Goal: Task Accomplishment & Management: Use online tool/utility

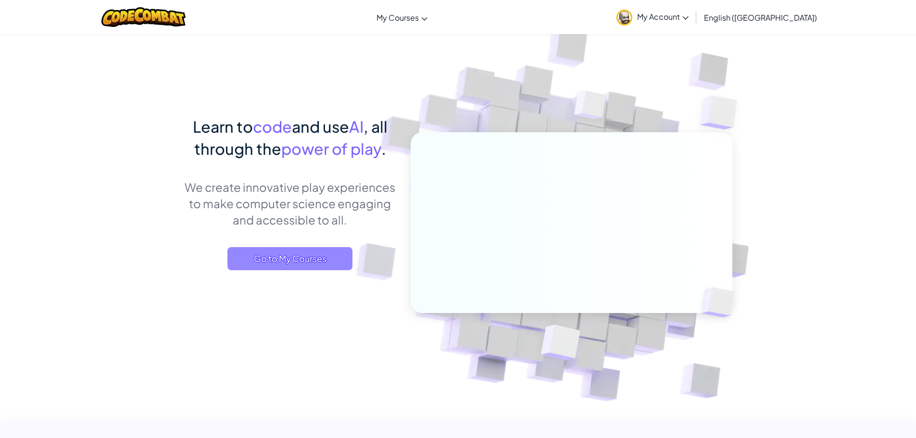
click at [257, 263] on span "Go to My Courses" at bounding box center [289, 258] width 125 height 23
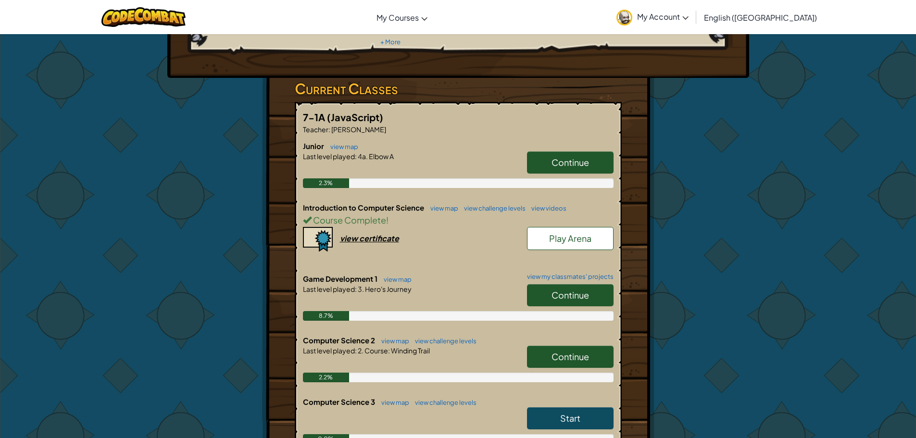
scroll to position [144, 0]
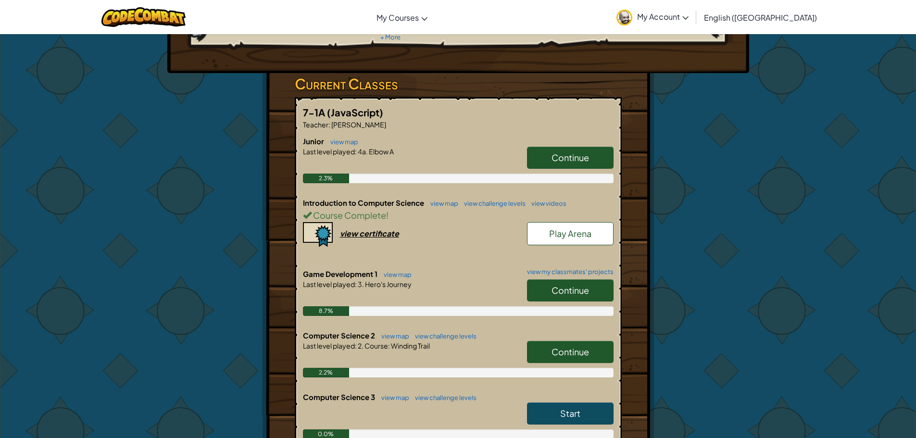
click at [558, 346] on span "Continue" at bounding box center [569, 351] width 37 height 11
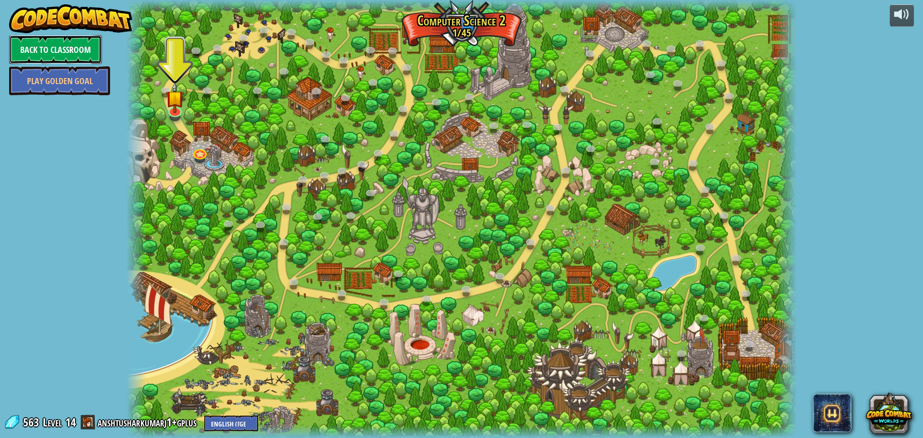
click at [31, 37] on link "Back to Classroom" at bounding box center [55, 49] width 93 height 29
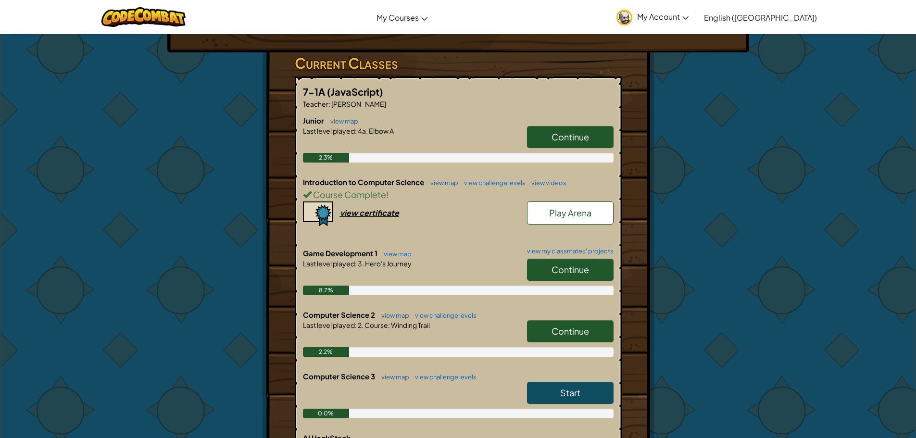
scroll to position [192, 0]
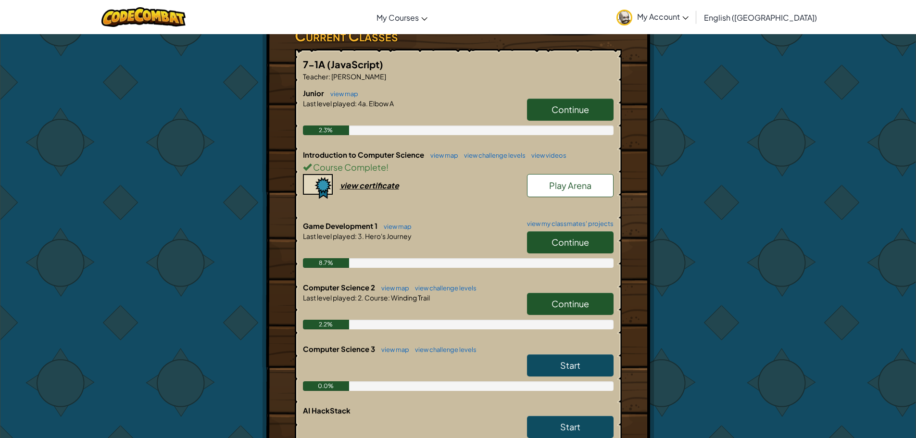
click at [580, 293] on link "Continue" at bounding box center [570, 304] width 87 height 22
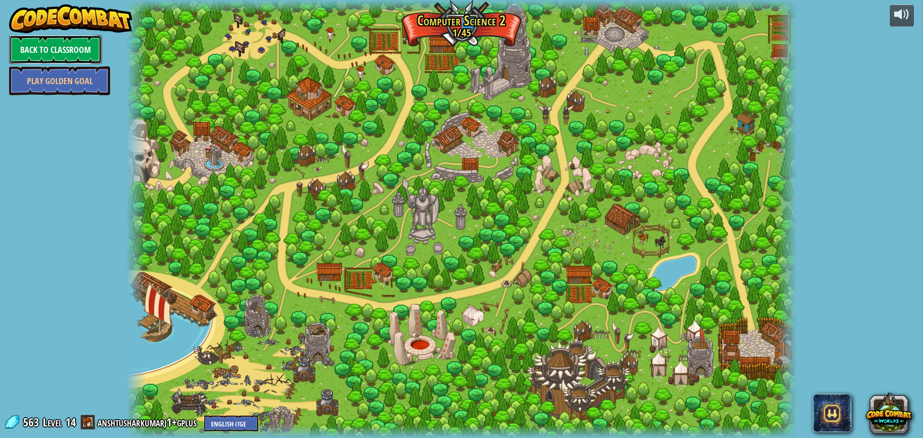
click at [86, 52] on link "Back to Classroom" at bounding box center [55, 49] width 93 height 29
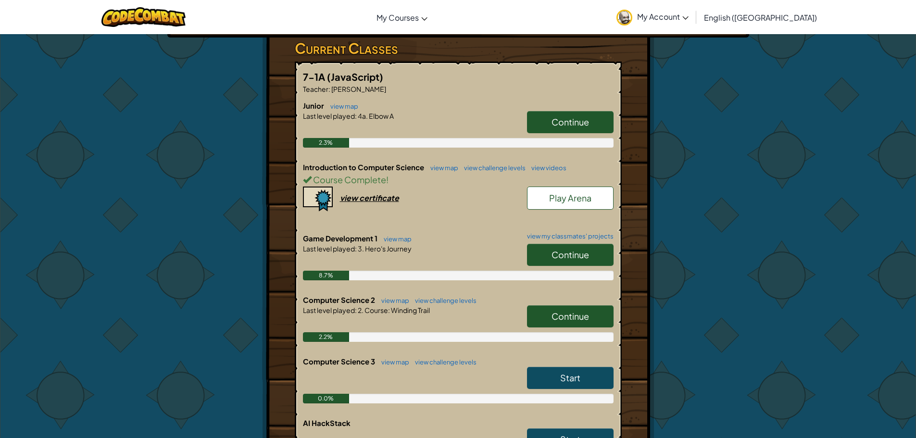
scroll to position [192, 0]
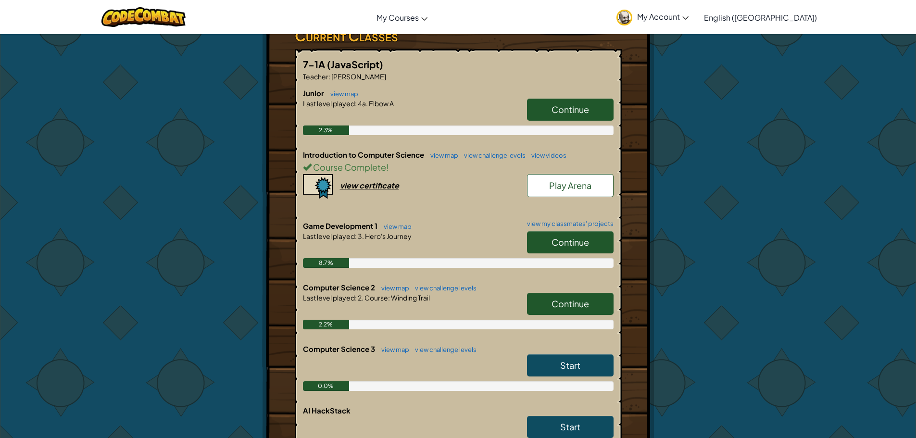
click at [573, 236] on span "Continue" at bounding box center [569, 241] width 37 height 11
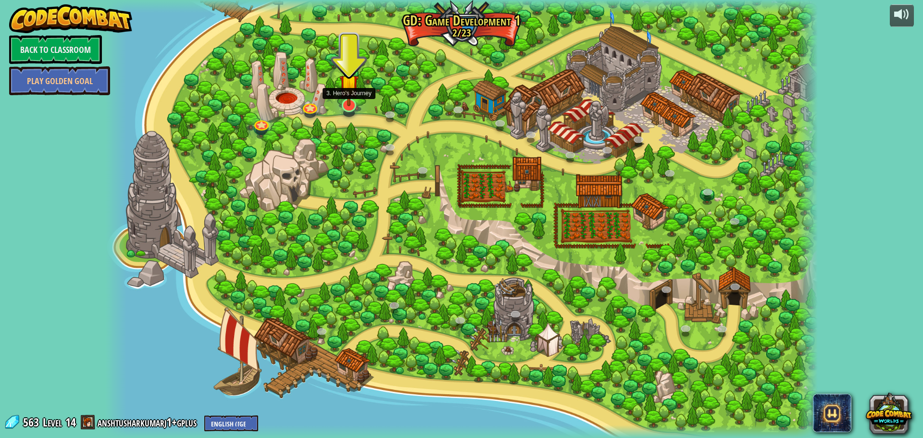
click at [351, 102] on img at bounding box center [348, 84] width 19 height 44
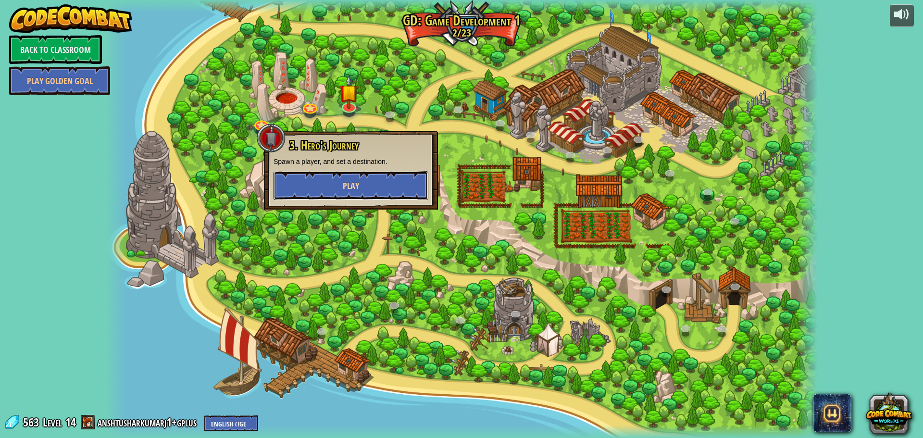
click at [368, 181] on button "Play" at bounding box center [350, 185] width 155 height 29
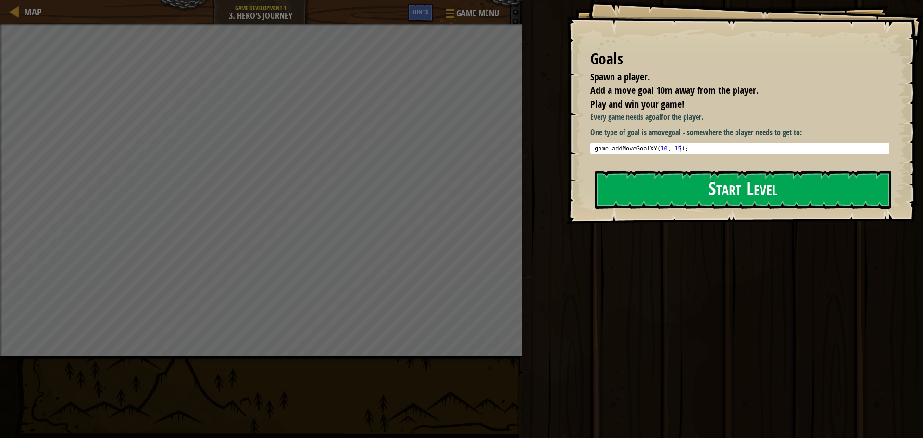
click at [717, 201] on button "Start Level" at bounding box center [743, 190] width 297 height 38
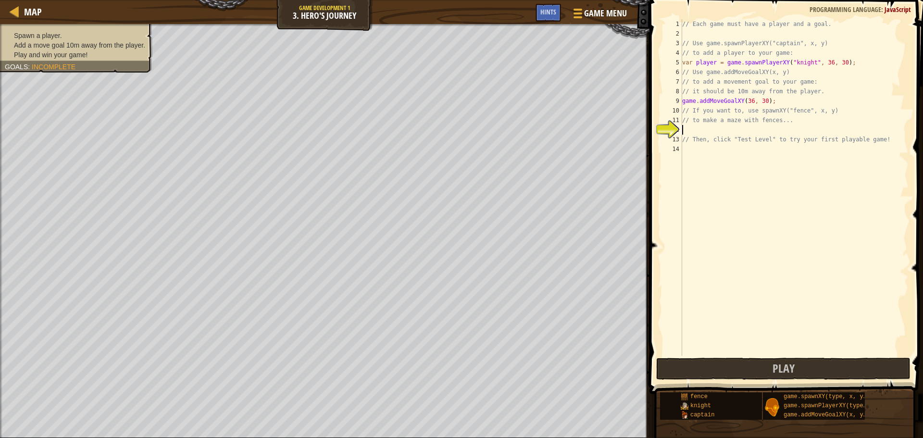
click at [687, 134] on div "// Each game must have a player and a goal. // Use game.spawnPlayerXY("captain"…" at bounding box center [794, 197] width 228 height 356
type textarea "h"
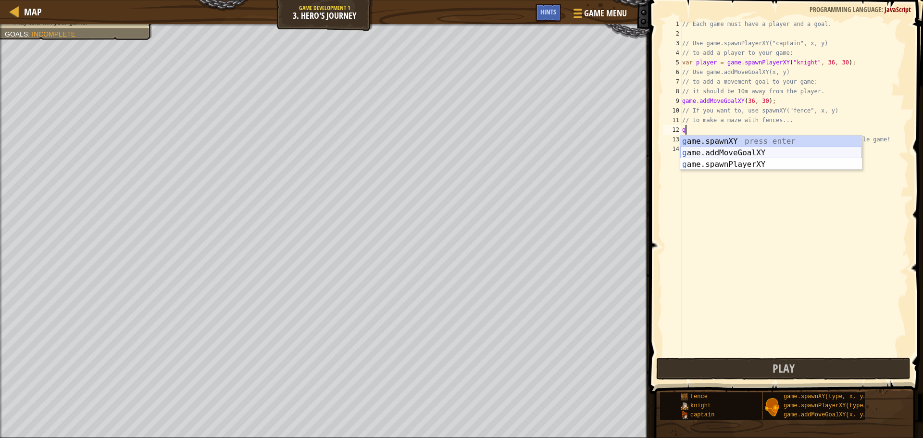
type textarea "game.spawnXY("fence", 36, 30);"
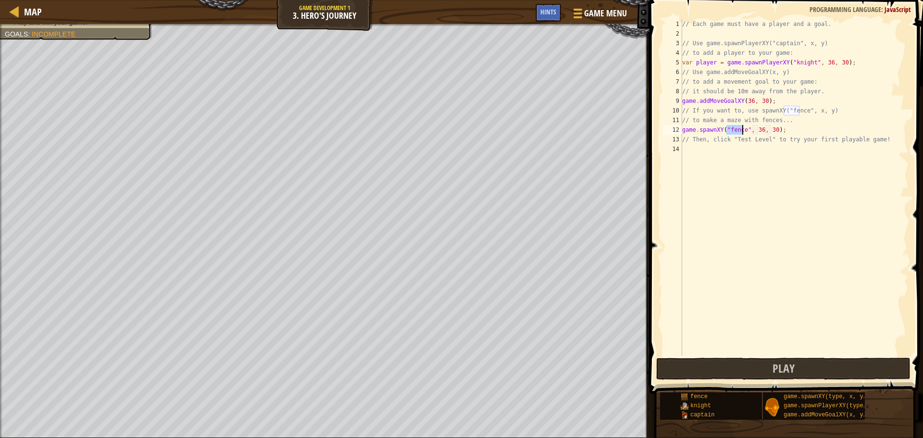
click at [739, 212] on div "// Each game must have a player and a goal. // Use game.spawnPlayerXY("captain"…" at bounding box center [794, 197] width 228 height 356
drag, startPoint x: 749, startPoint y: 368, endPoint x: 730, endPoint y: 357, distance: 21.5
click at [746, 367] on button "Play" at bounding box center [783, 369] width 254 height 22
drag, startPoint x: 780, startPoint y: 131, endPoint x: 673, endPoint y: 133, distance: 106.7
click at [673, 133] on div "1 2 3 4 5 6 7 8 9 10 11 12 13 14 // Each game must have a player and a goal. //…" at bounding box center [785, 187] width 248 height 336
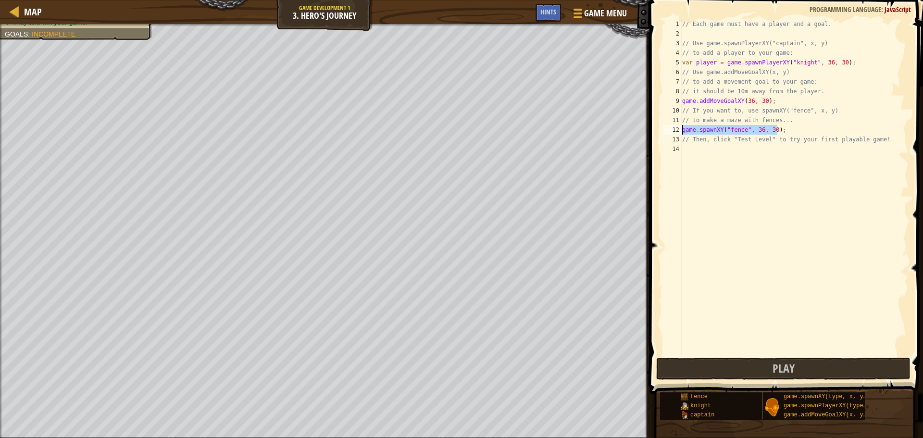
type textarea "game.spawnXY("fence", 36, 30);"
drag, startPoint x: 673, startPoint y: 133, endPoint x: 896, endPoint y: 272, distance: 262.5
click at [897, 273] on div "// Each game must have a player and a goal. // Use game.spawnPlayerXY("captain"…" at bounding box center [794, 197] width 228 height 356
drag, startPoint x: 779, startPoint y: 127, endPoint x: 671, endPoint y: 128, distance: 107.2
click at [671, 129] on div "1 2 3 4 5 6 7 8 9 10 11 12 13 14 // Each game must have a player and a goal. //…" at bounding box center [785, 187] width 248 height 336
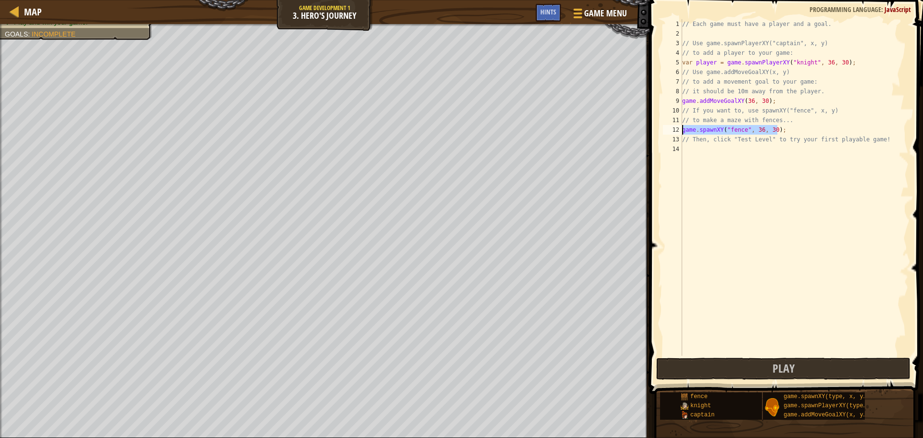
type textarea "game.spawnXY("fence", 36, 30);"
click at [691, 368] on button "Play" at bounding box center [783, 369] width 254 height 22
click at [823, 94] on div "// Each game must have a player and a goal. // Use game.spawnPlayerXY("captain"…" at bounding box center [794, 197] width 228 height 356
click at [733, 98] on div "// Each game must have a player and a goal. // Use game.spawnPlayerXY("captain"…" at bounding box center [794, 197] width 228 height 356
click at [765, 105] on div "// Each game must have a player and a goal. // Use game.spawnPlayerXY("captain"…" at bounding box center [794, 197] width 228 height 356
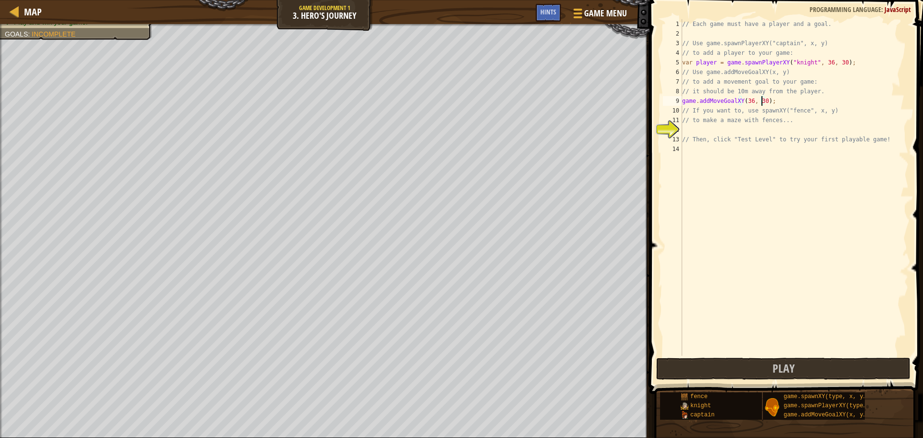
click at [761, 101] on div "// Each game must have a player and a goal. // Use game.spawnPlayerXY("captain"…" at bounding box center [794, 197] width 228 height 356
type textarea "game.addMoveGoalXY(36, 40);"
click at [691, 132] on div "// Each game must have a player and a goal. // Use game.spawnPlayerXY("captain"…" at bounding box center [794, 197] width 228 height 356
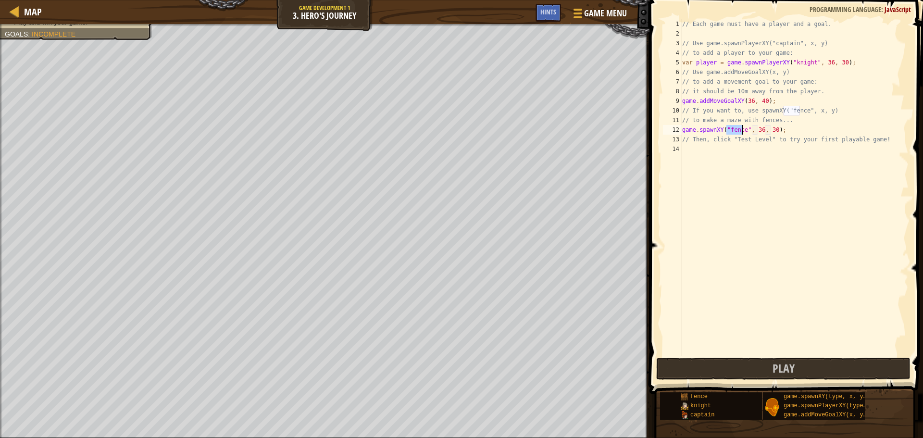
click at [770, 133] on div "// Each game must have a player and a goal. // Use game.spawnPlayerXY("captain"…" at bounding box center [794, 197] width 228 height 356
click at [756, 133] on div "// Each game must have a player and a goal. // Use game.spawnPlayerXY("captain"…" at bounding box center [794, 197] width 228 height 356
type textarea "game.spawnXY("fence", 19, 30);"
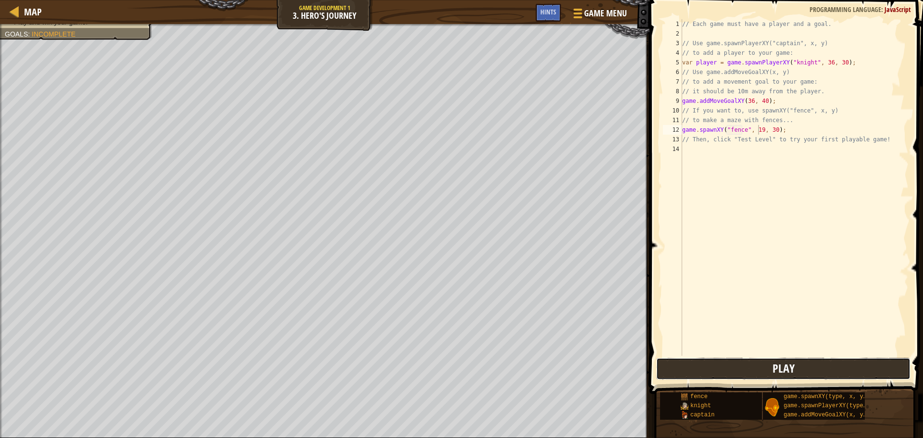
click at [802, 375] on button "Play" at bounding box center [783, 369] width 254 height 22
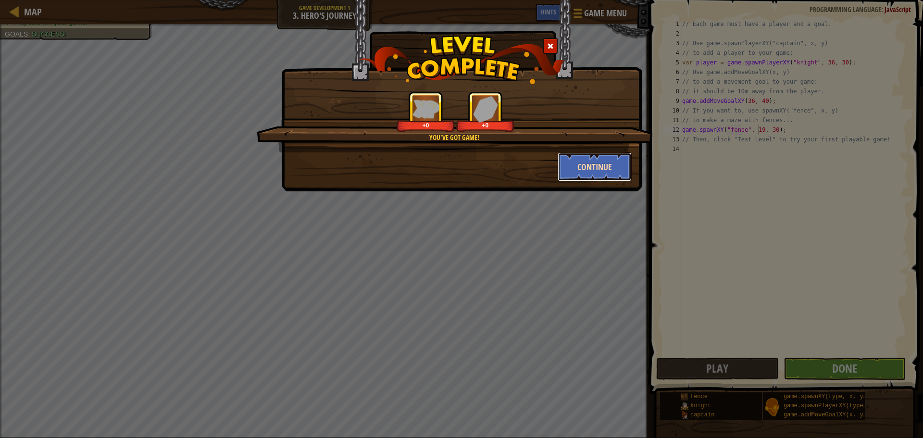
click at [606, 173] on button "Continue" at bounding box center [595, 166] width 74 height 29
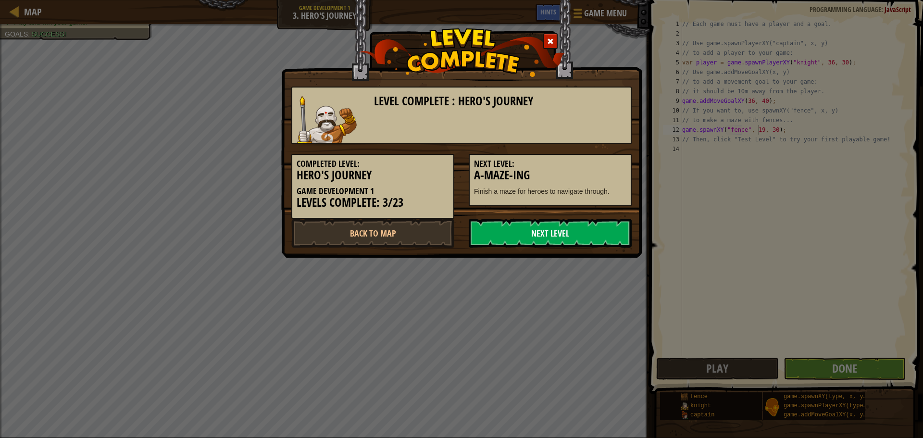
click at [578, 242] on link "Next Level" at bounding box center [550, 233] width 163 height 29
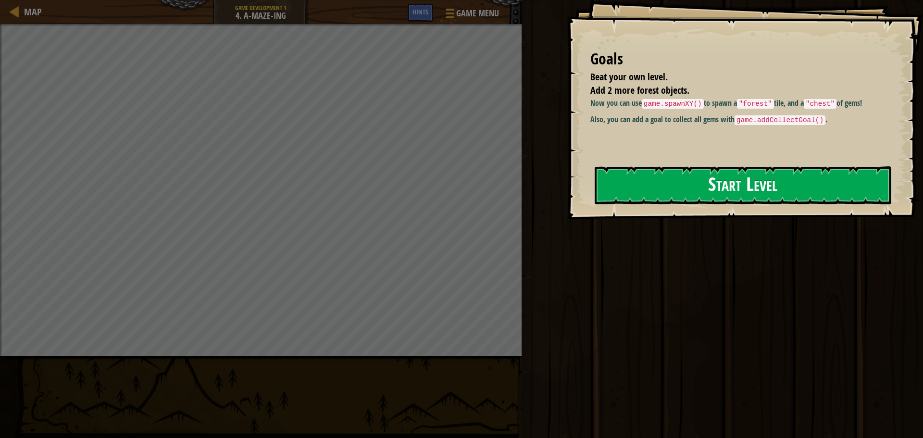
click at [702, 194] on button "Start Level" at bounding box center [743, 185] width 297 height 38
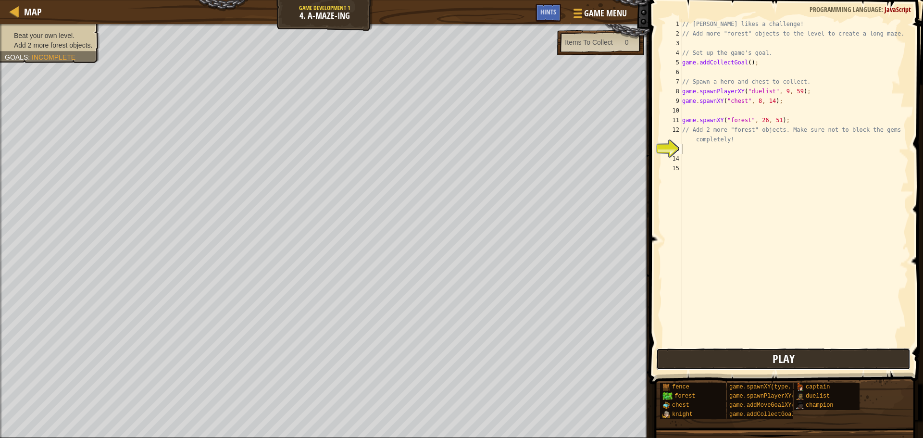
click at [751, 359] on button "Play" at bounding box center [783, 359] width 254 height 22
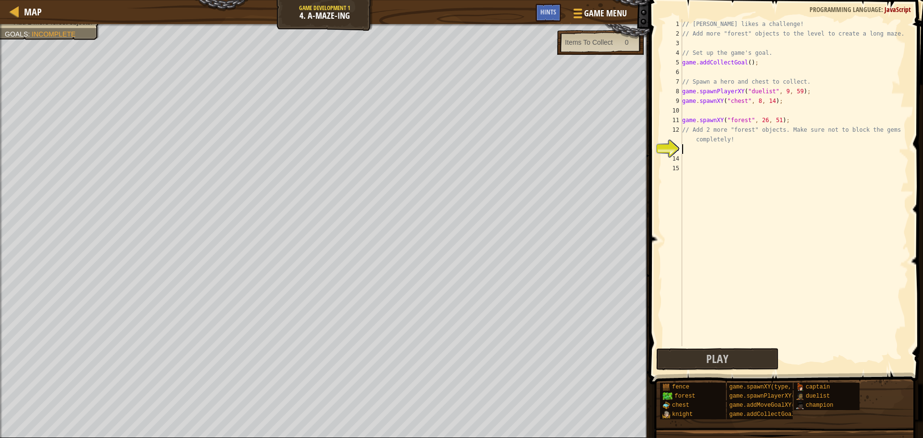
type textarea "a"
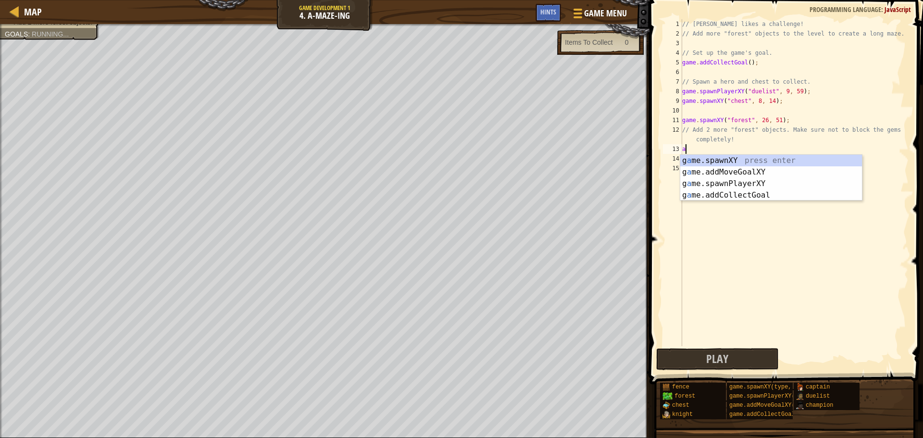
scroll to position [4, 0]
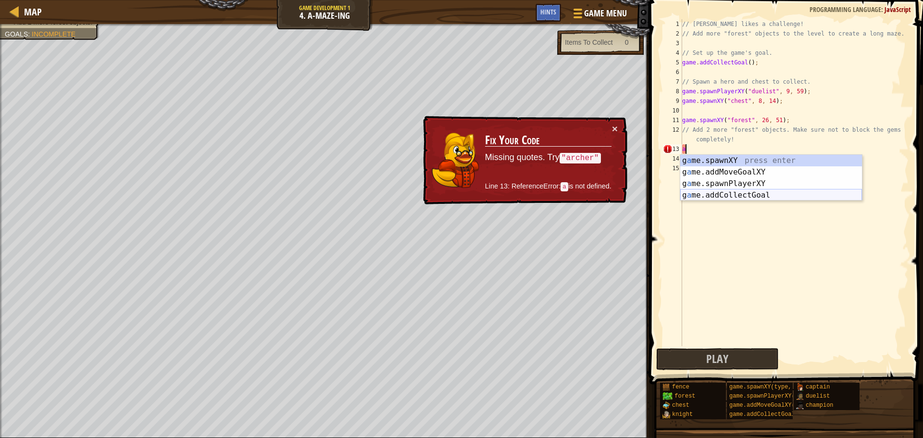
click at [792, 192] on div "g a me.spawnXY press enter g a me.addMoveGoalXY press enter g a me.spawnPlayerX…" at bounding box center [771, 189] width 182 height 69
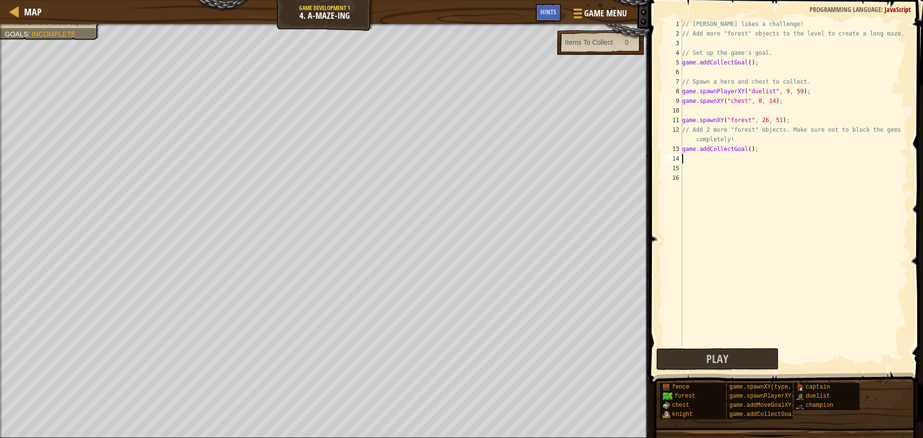
click at [745, 149] on div "// [PERSON_NAME] likes a challenge! // Add more "forest" objects to the level t…" at bounding box center [794, 192] width 228 height 346
type textarea "game.addCollectGoal();"
click at [761, 167] on div "// [PERSON_NAME] likes a challenge! // Add more "forest" objects to the level t…" at bounding box center [794, 192] width 228 height 346
click at [740, 354] on button "Play" at bounding box center [717, 359] width 122 height 22
click at [627, 152] on div "Map Game Development 1 4. A-maze-ing Game Menu Done Hints 1 ההההההההההההההההההה…" at bounding box center [461, 219] width 923 height 438
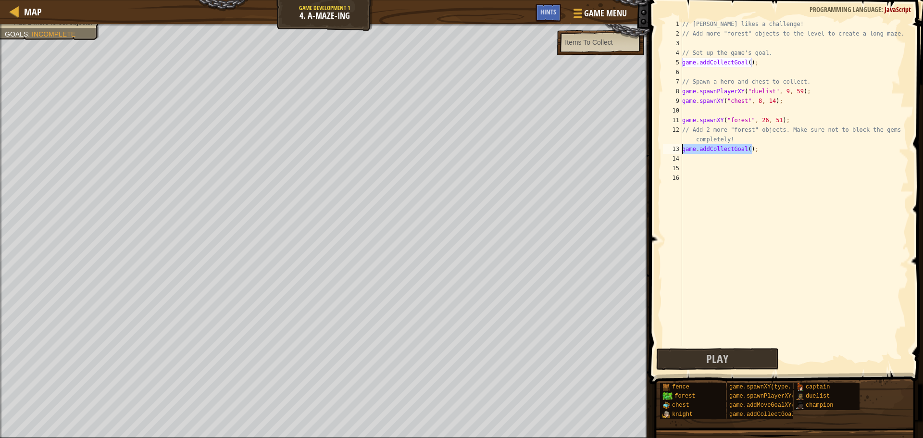
type textarea "game.addCollectGoal();"
type textarea "0"
type textarea "o"
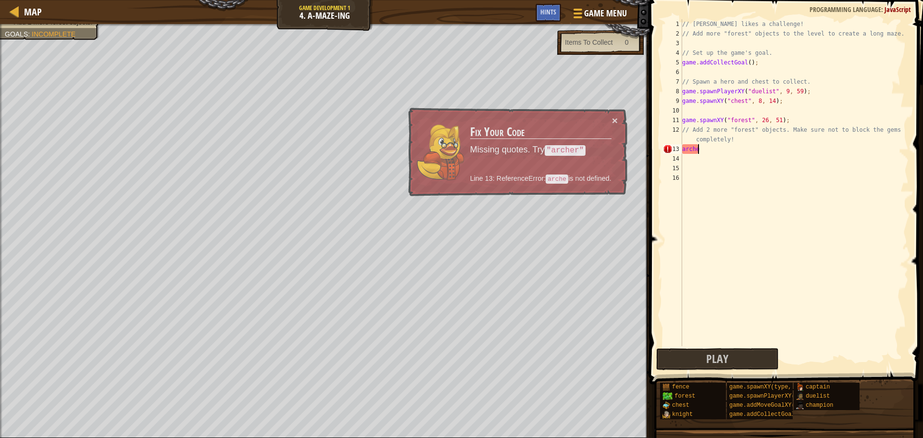
scroll to position [4, 1]
type textarea "a"
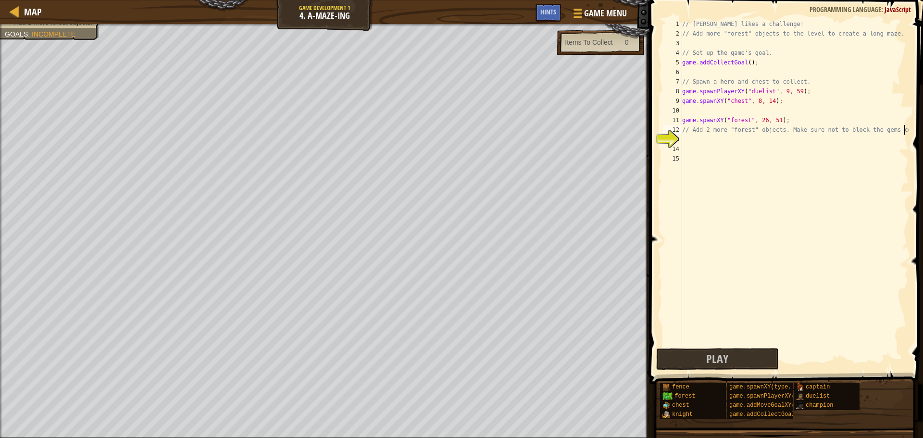
type textarea "// Add 2 more "forest" objects. Make sure not to block the gems completely! [PE…"
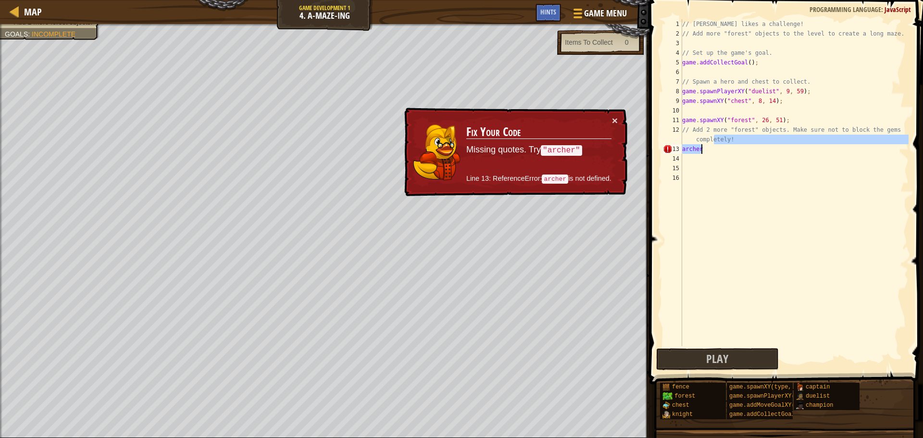
click at [719, 161] on div "// [PERSON_NAME] likes a challenge! // Add more "forest" objects to the level t…" at bounding box center [794, 192] width 228 height 346
click at [640, 152] on div "Map Game Development 1 4. A-maze-ing Game Menu Done Hints 1 ההההההההההההההההההה…" at bounding box center [461, 219] width 923 height 438
type textarea "archer"
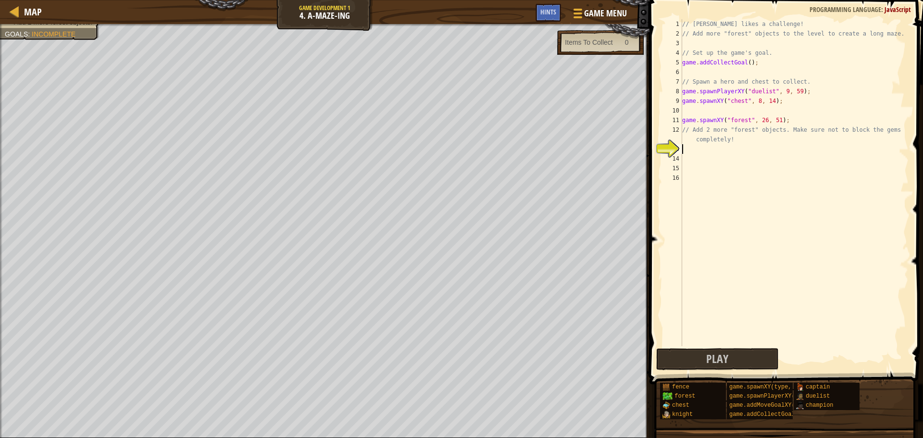
click at [742, 171] on div "// [PERSON_NAME] likes a challenge! // Add more "forest" objects to the level t…" at bounding box center [794, 192] width 228 height 346
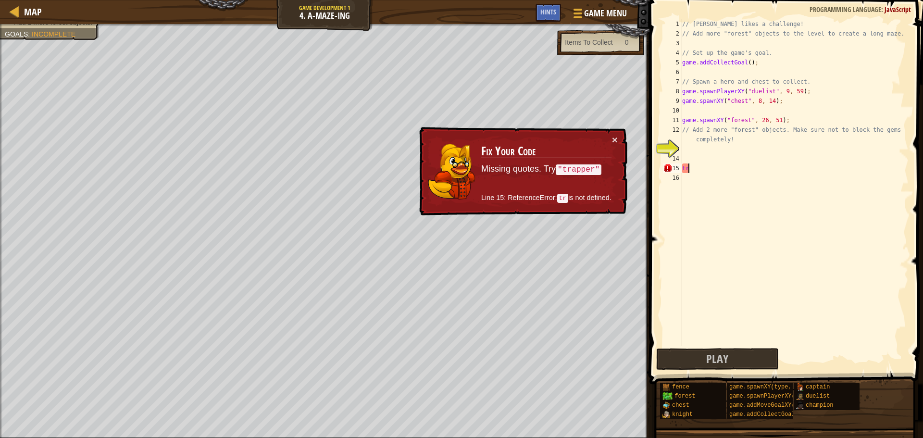
type textarea "t"
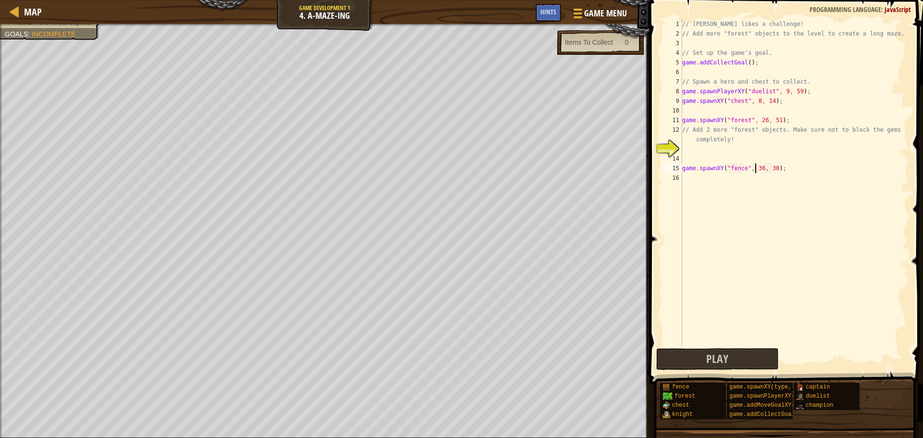
click at [755, 171] on div "// [PERSON_NAME] likes a challenge! // Add more "forest" objects to the level t…" at bounding box center [794, 192] width 228 height 346
click at [756, 171] on div "// [PERSON_NAME] likes a challenge! // Add more "forest" objects to the level t…" at bounding box center [794, 192] width 228 height 346
click at [758, 172] on div "// [PERSON_NAME] likes a challenge! // Add more "forest" objects to the level t…" at bounding box center [794, 192] width 228 height 346
click at [769, 171] on div "// [PERSON_NAME] likes a challenge! // Add more "forest" objects to the level t…" at bounding box center [794, 192] width 228 height 346
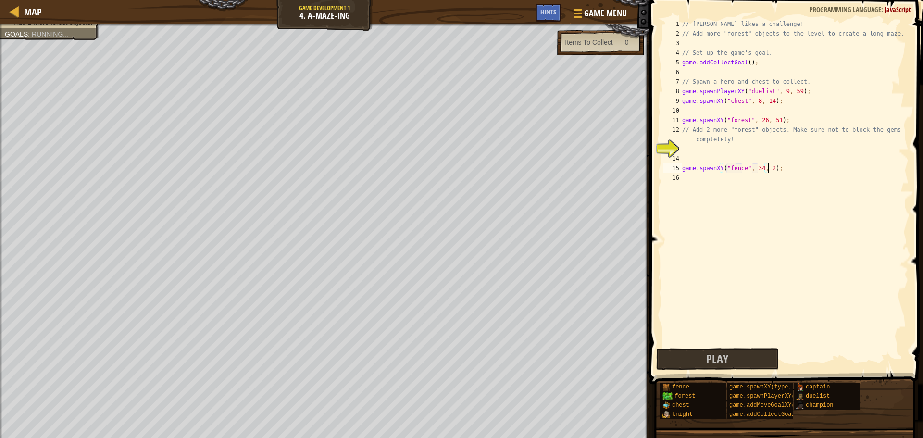
type textarea "game.spawnXY("fence", 34, 23);"
click at [693, 152] on div "// [PERSON_NAME] likes a challenge! // Add more "forest" objects to the level t…" at bounding box center [794, 192] width 228 height 346
click at [756, 150] on div "// [PERSON_NAME] likes a challenge! // Add more "forest" objects to the level t…" at bounding box center [794, 192] width 228 height 346
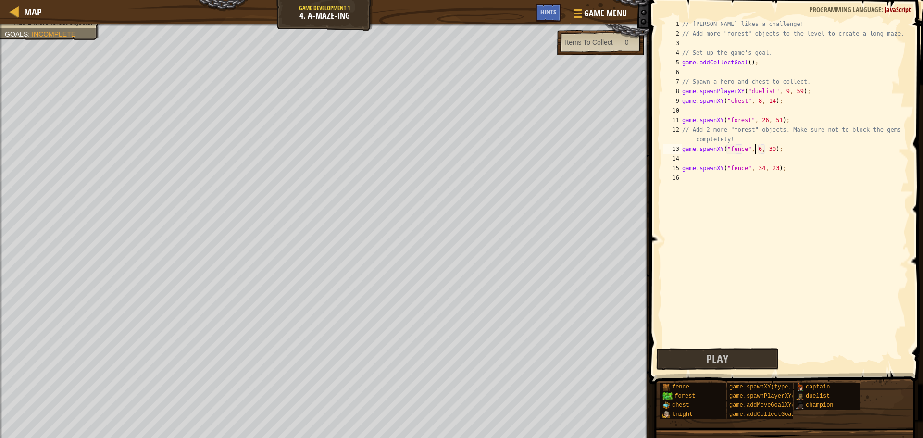
scroll to position [4, 6]
click at [771, 151] on div "// [PERSON_NAME] likes a challenge! // Add more "forest" objects to the level t…" at bounding box center [794, 192] width 228 height 346
click at [711, 359] on span "Play" at bounding box center [717, 358] width 22 height 15
click at [760, 94] on div "// [PERSON_NAME] likes a challenge! // Add more "forest" objects to the level t…" at bounding box center [794, 192] width 228 height 346
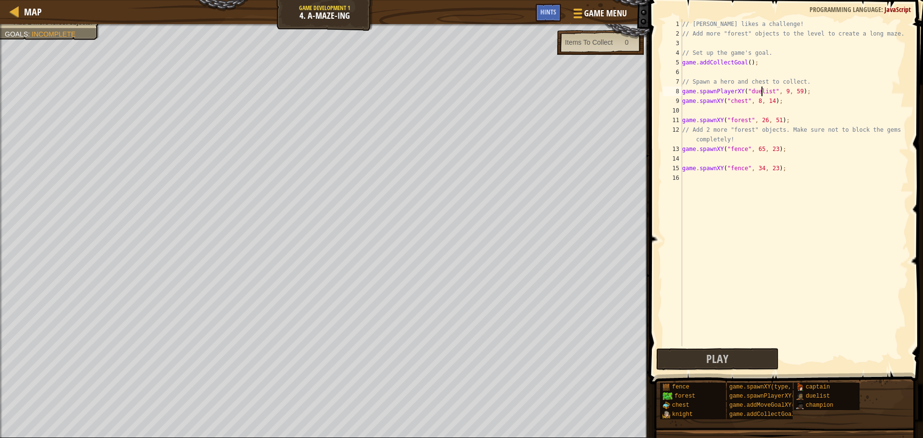
click at [807, 100] on div "// [PERSON_NAME] likes a challenge! // Add more "forest" objects to the level t…" at bounding box center [794, 192] width 228 height 346
type textarea "game.spawnXY("chest", 8, 14);"
click at [683, 160] on div "// [PERSON_NAME] likes a challenge! // Add more "forest" objects to the level t…" at bounding box center [794, 192] width 228 height 346
